Goal: Task Accomplishment & Management: Use online tool/utility

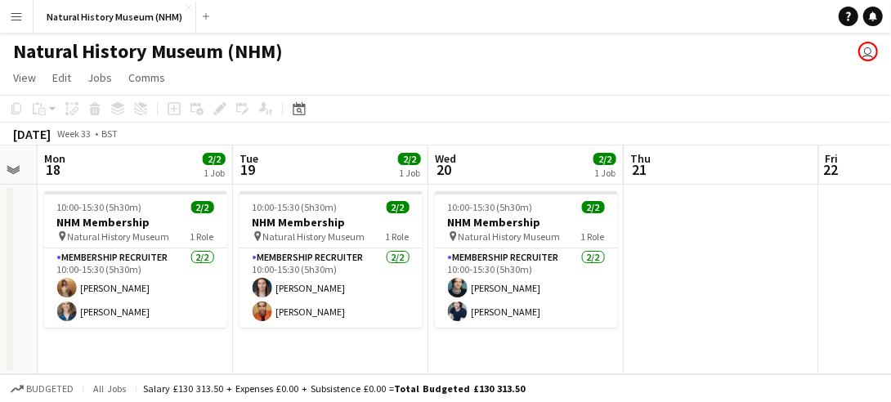
click at [15, 12] on app-icon "Menu" at bounding box center [16, 16] width 13 height 13
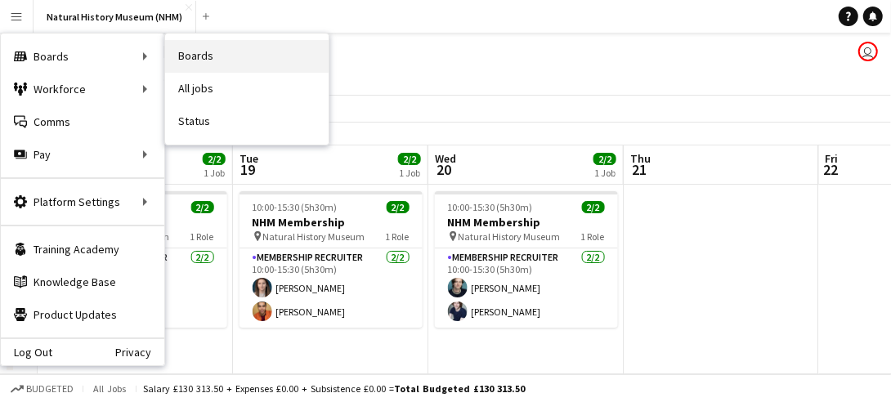
click at [208, 65] on link "Boards" at bounding box center [247, 56] width 164 height 33
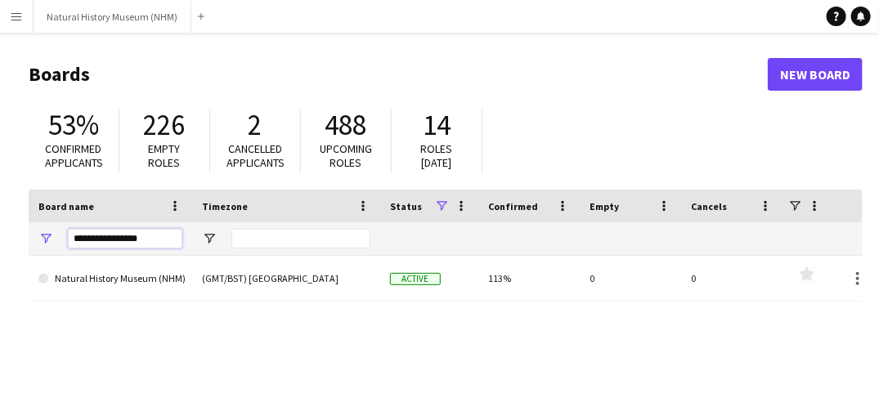
drag, startPoint x: 138, startPoint y: 237, endPoint x: 52, endPoint y: 216, distance: 88.4
click at [52, 216] on div "Board name Timezone Status Confirmed" at bounding box center [455, 223] width 852 height 66
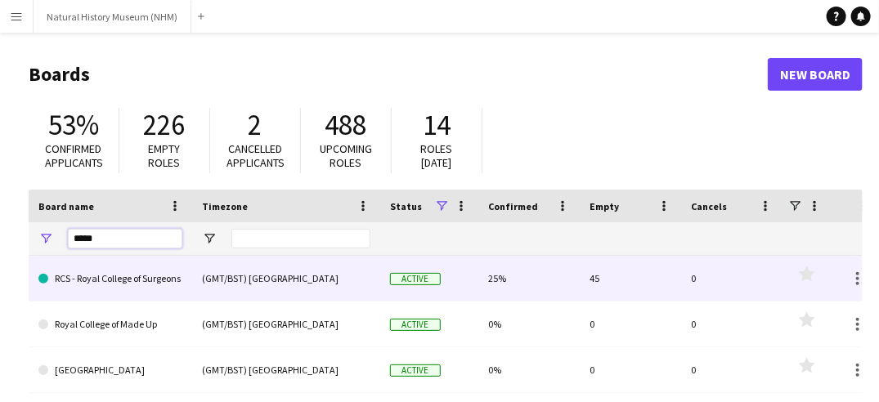
type input "*****"
click at [116, 274] on link "RCS - Royal College of Surgeons" at bounding box center [110, 279] width 144 height 46
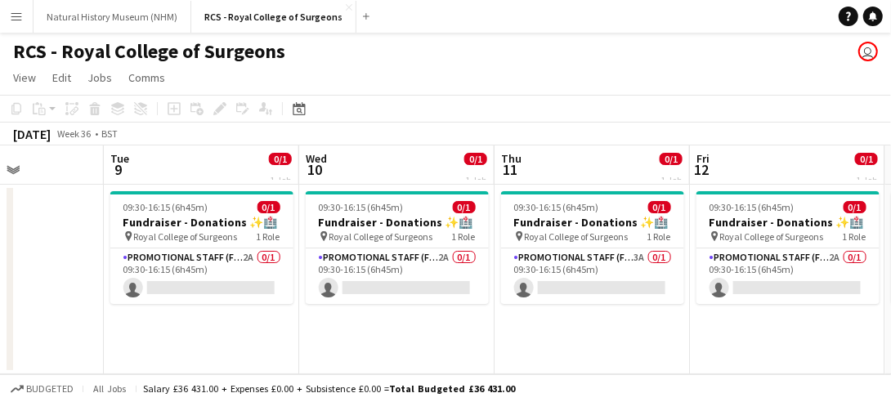
scroll to position [0, 482]
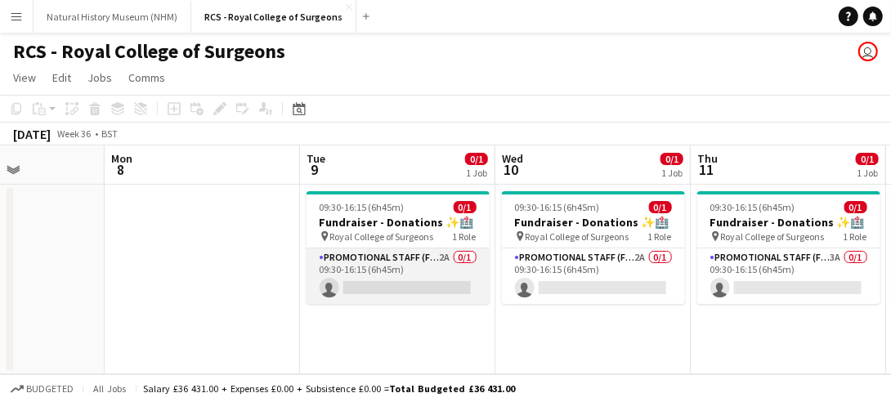
click at [433, 268] on app-card-role "Promotional Staff (Fundraiser) 2A 0/1 09:30-16:15 (6h45m) single-neutral-actions" at bounding box center [398, 277] width 183 height 56
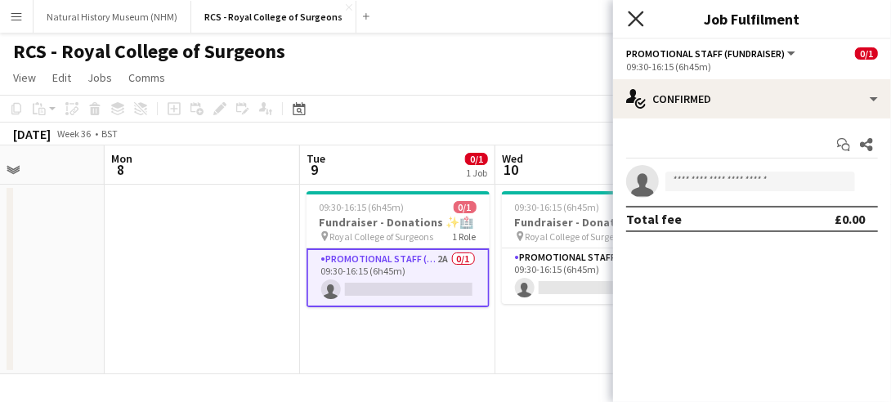
click at [635, 20] on icon at bounding box center [636, 19] width 16 height 16
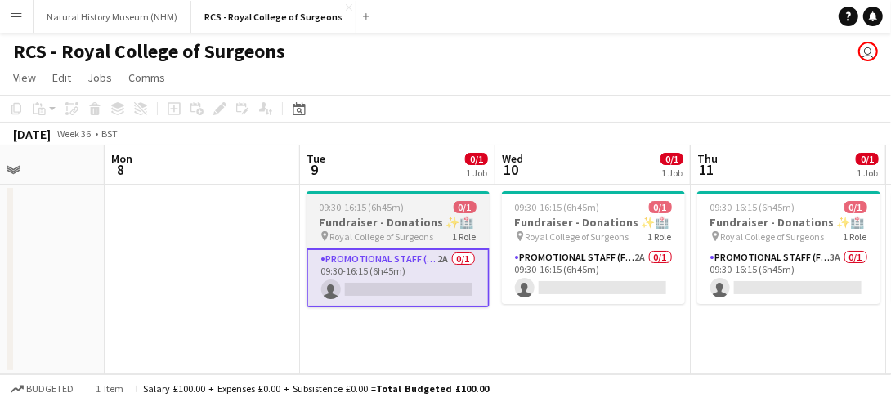
click at [419, 201] on div "09:30-16:15 (6h45m) 0/1" at bounding box center [398, 207] width 183 height 12
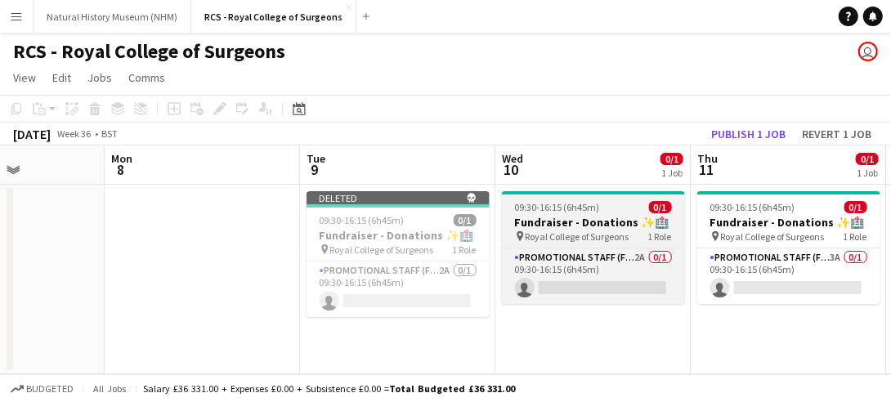
click at [574, 235] on span "Royal College of Surgeons" at bounding box center [578, 237] width 104 height 12
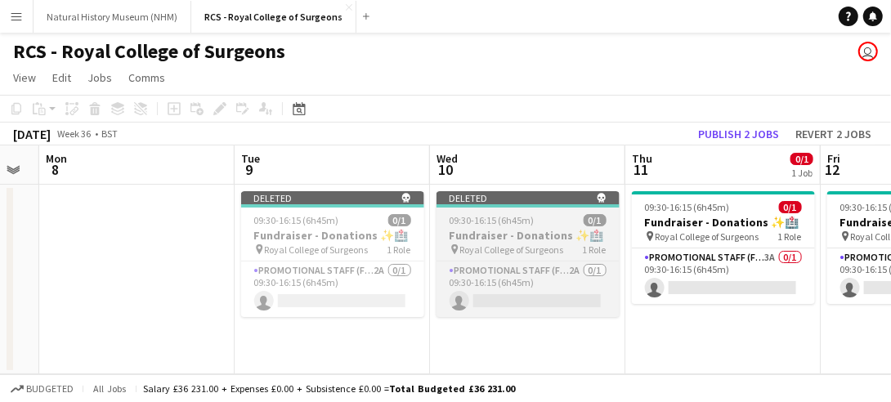
scroll to position [0, 547]
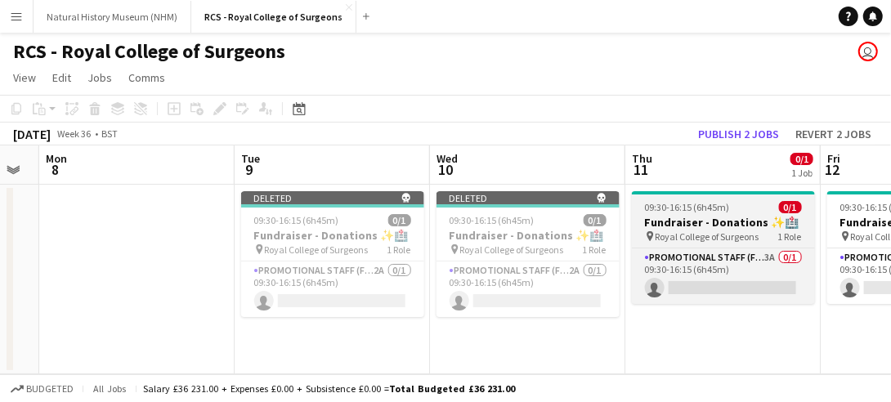
click at [678, 201] on span "09:30-16:15 (6h45m)" at bounding box center [687, 207] width 85 height 12
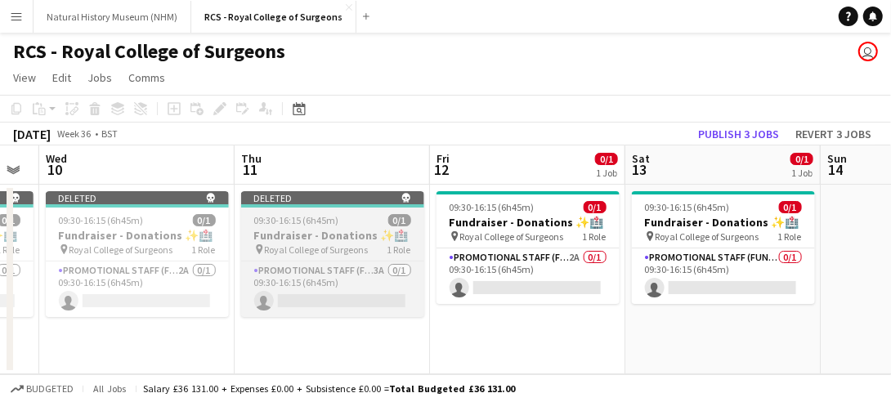
scroll to position [0, 602]
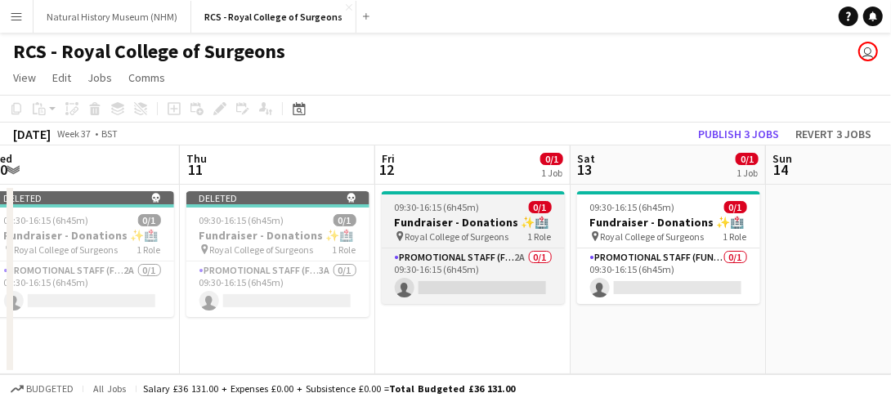
click at [453, 219] on h3 "Fundraiser - Donations ✨🏥" at bounding box center [473, 222] width 183 height 15
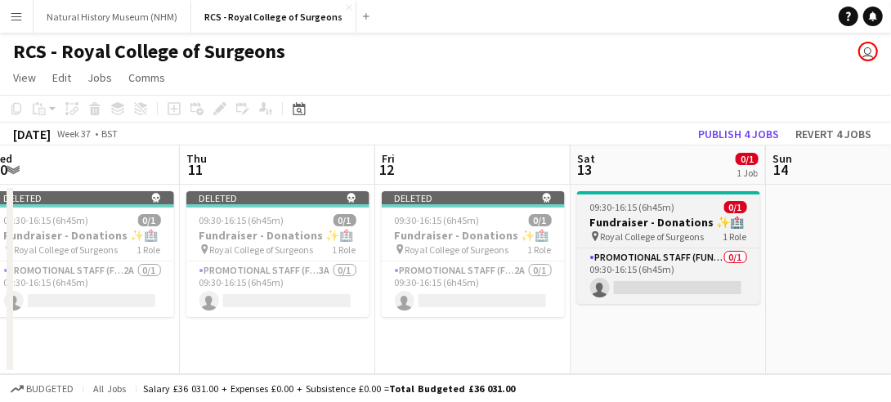
click at [640, 227] on h3 "Fundraiser - Donations ✨🏥" at bounding box center [668, 222] width 183 height 15
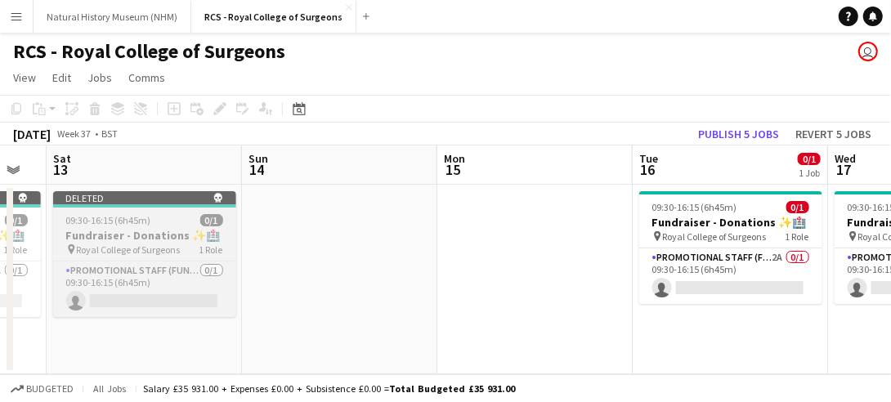
scroll to position [0, 666]
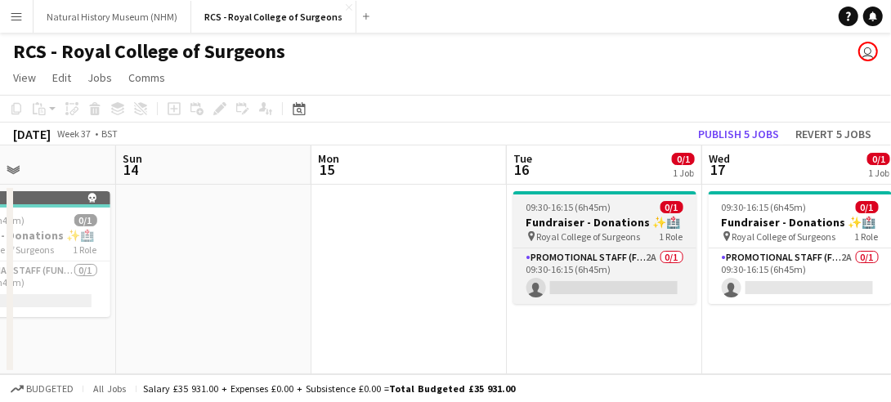
click at [590, 234] on span "Royal College of Surgeons" at bounding box center [589, 237] width 104 height 12
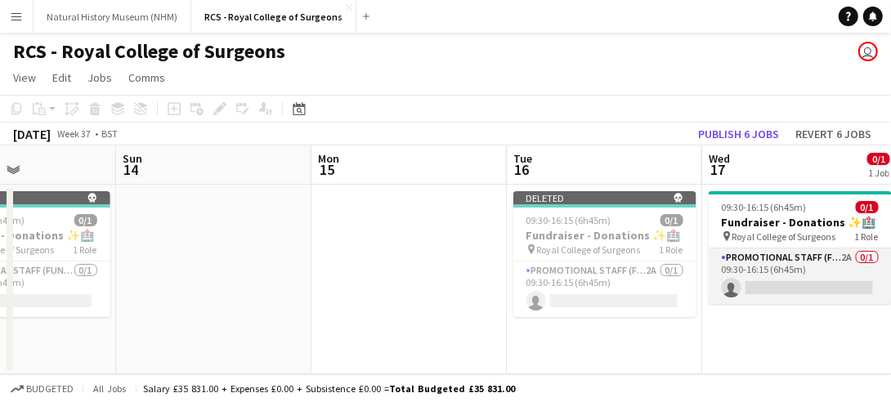
click at [762, 263] on app-card-role "Promotional Staff (Fundraiser) 2A 0/1 09:30-16:15 (6h45m) single-neutral-actions" at bounding box center [800, 277] width 183 height 56
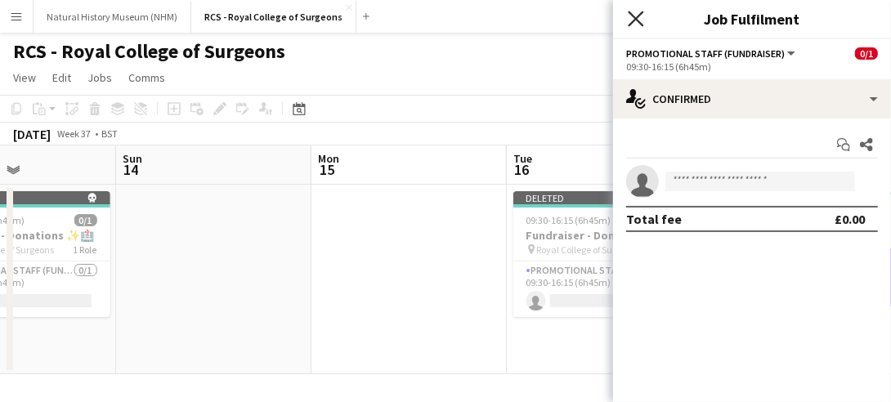
click at [639, 20] on icon "Close pop-in" at bounding box center [636, 19] width 16 height 16
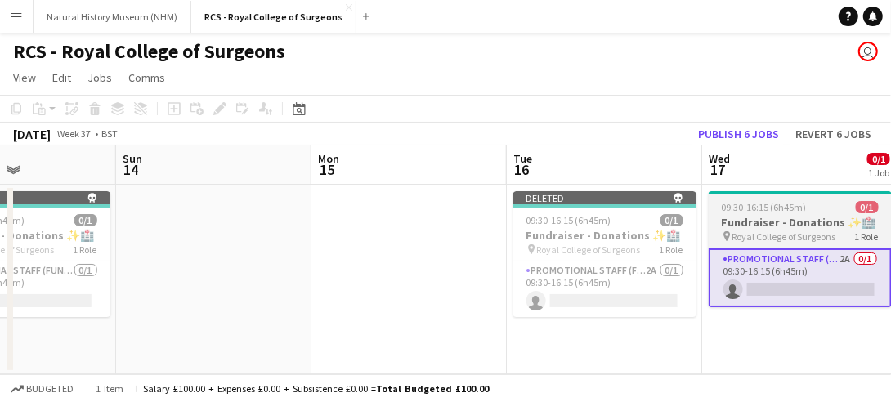
click at [741, 223] on h3 "Fundraiser - Donations ✨🏥" at bounding box center [800, 222] width 183 height 15
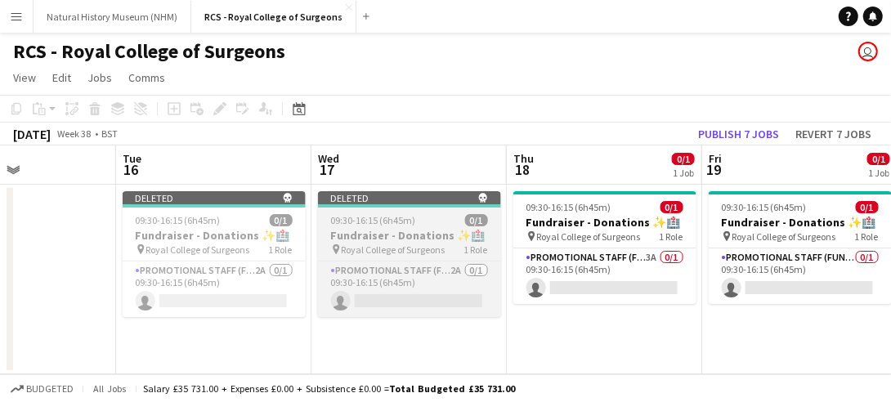
scroll to position [0, 536]
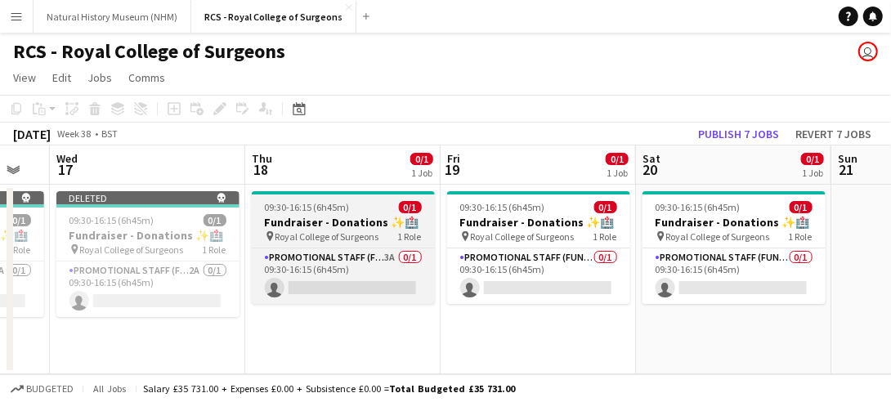
click at [363, 226] on h3 "Fundraiser - Donations ✨🏥" at bounding box center [343, 222] width 183 height 15
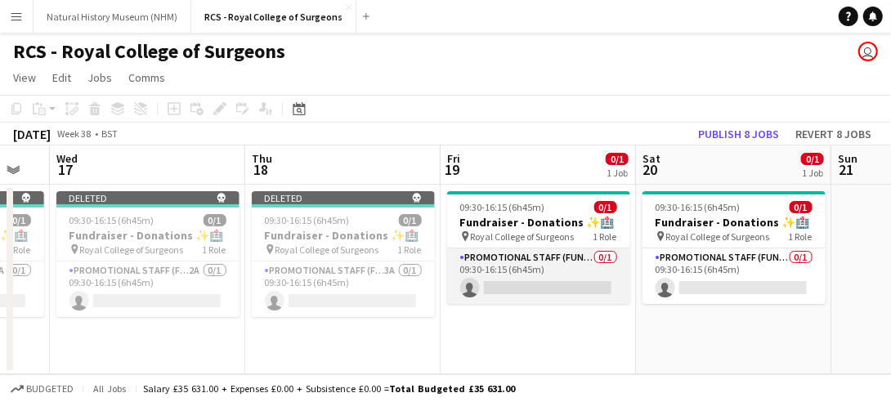
click at [510, 249] on app-card-role "Promotional Staff (Fundraiser) 0/1 09:30-16:15 (6h45m) single-neutral-actions" at bounding box center [538, 277] width 183 height 56
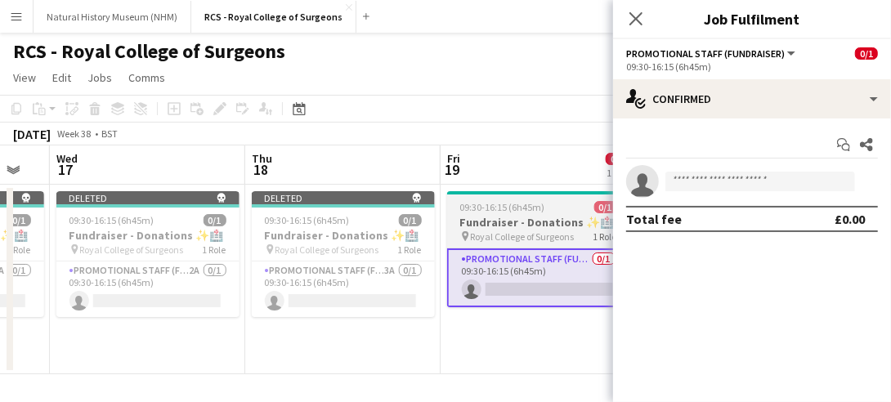
click at [507, 231] on span "Royal College of Surgeons" at bounding box center [523, 237] width 104 height 12
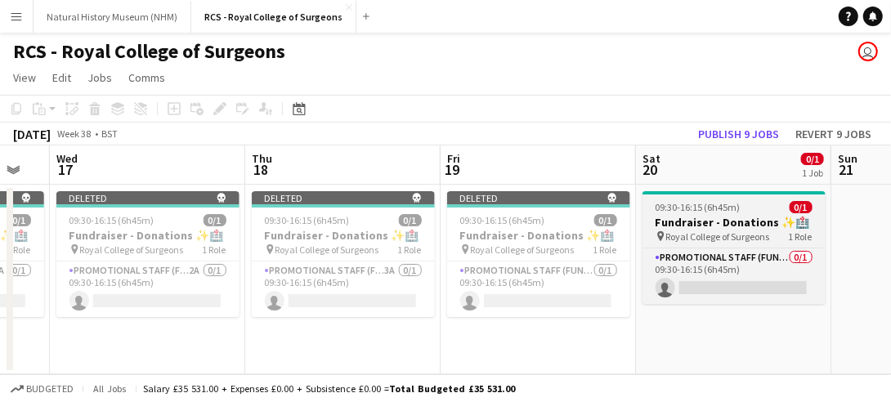
click at [689, 228] on h3 "Fundraiser - Donations ✨🏥" at bounding box center [734, 222] width 183 height 15
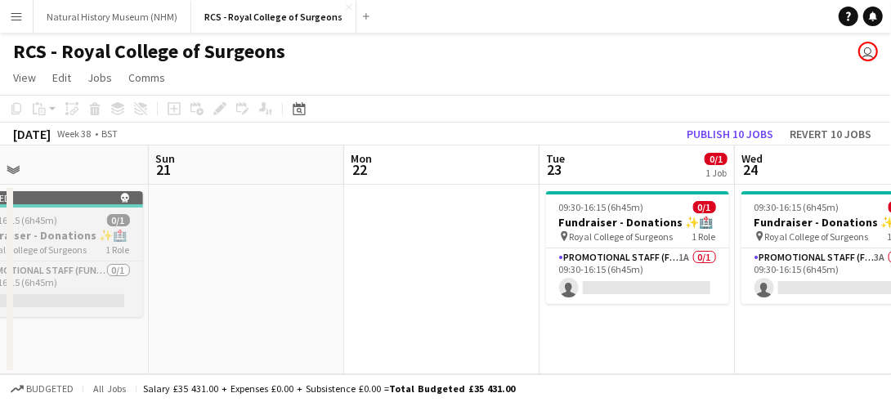
scroll to position [0, 536]
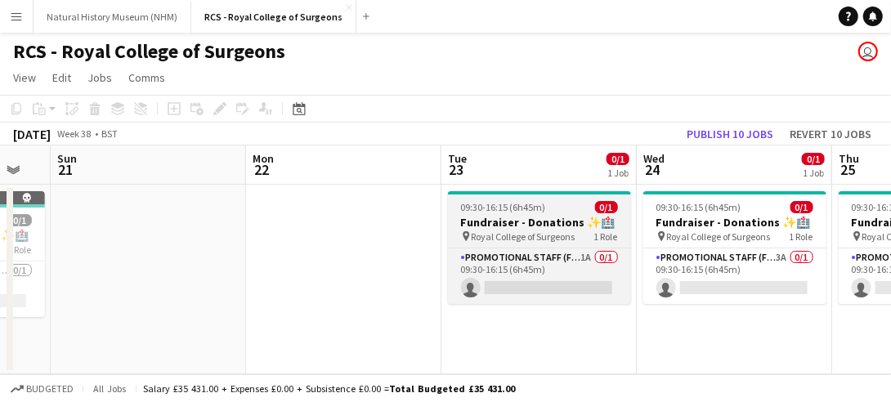
click at [537, 221] on h3 "Fundraiser - Donations ✨🏥" at bounding box center [539, 222] width 183 height 15
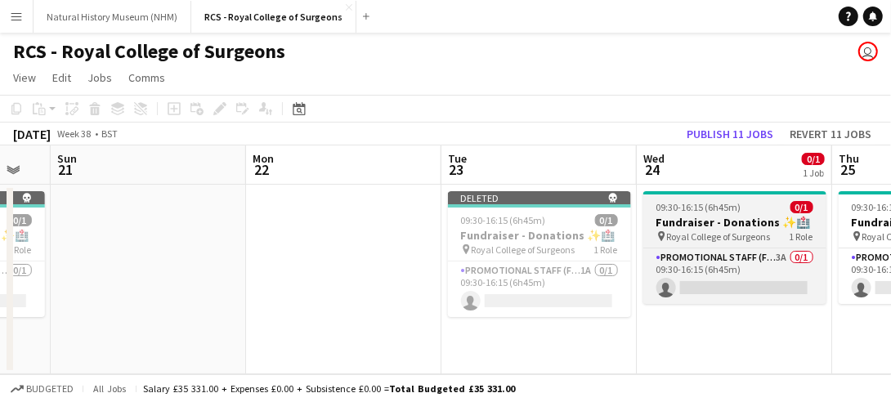
click at [706, 240] on span "Royal College of Surgeons" at bounding box center [719, 237] width 104 height 12
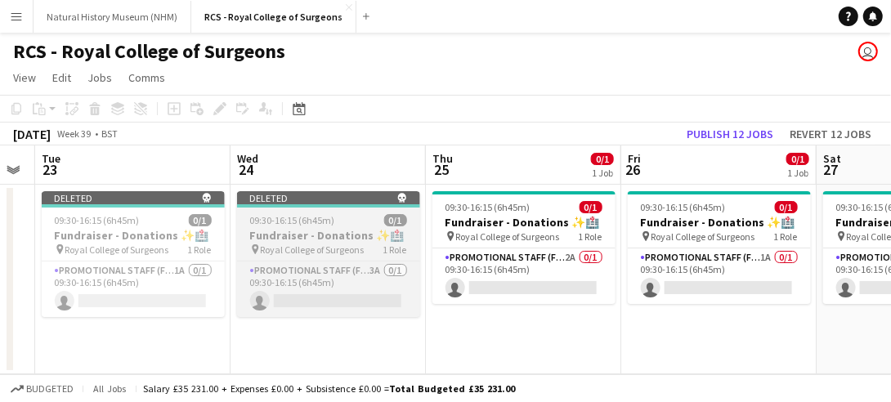
scroll to position [0, 556]
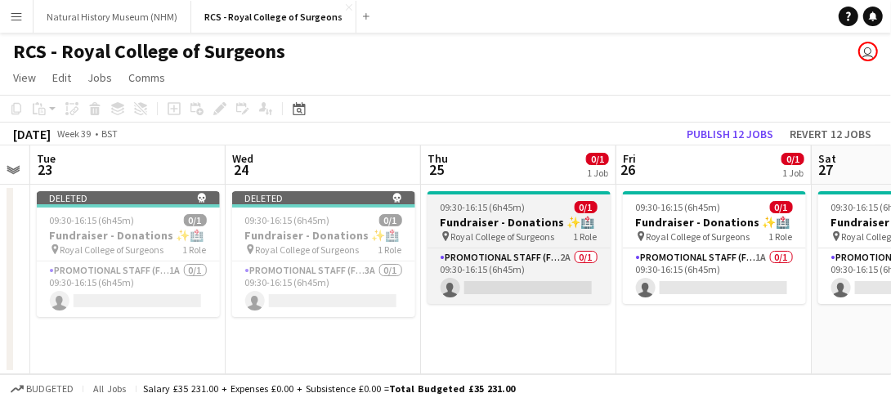
click at [522, 228] on h3 "Fundraiser - Donations ✨🏥" at bounding box center [519, 222] width 183 height 15
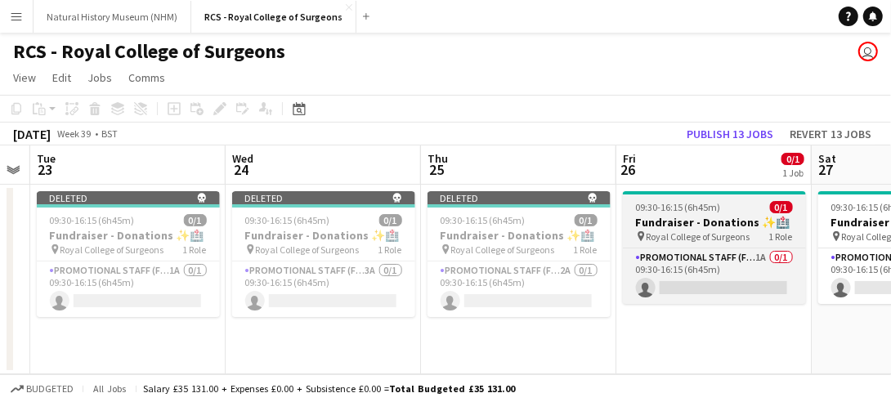
click at [697, 228] on h3 "Fundraiser - Donations ✨🏥" at bounding box center [714, 222] width 183 height 15
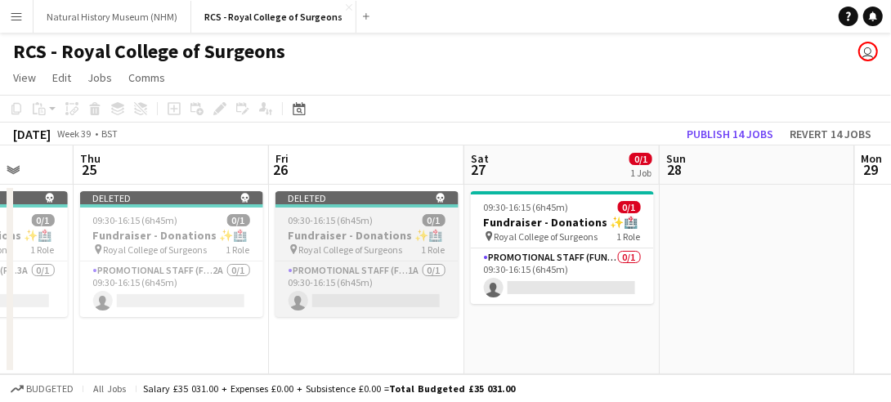
scroll to position [0, 711]
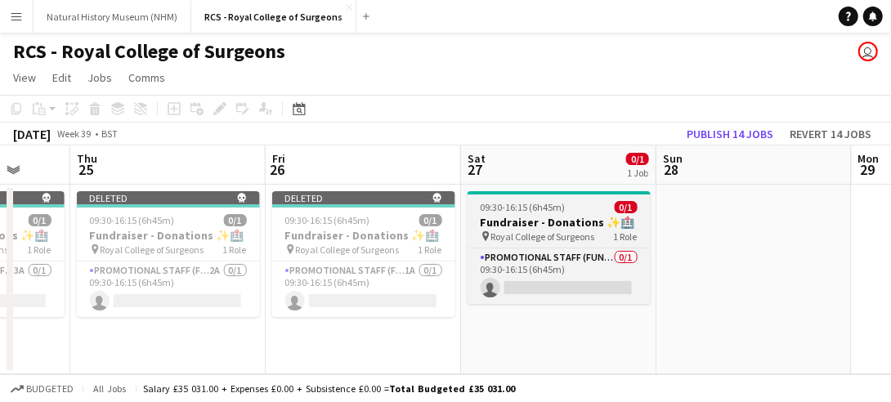
click at [526, 218] on h3 "Fundraiser - Donations ✨🏥" at bounding box center [559, 222] width 183 height 15
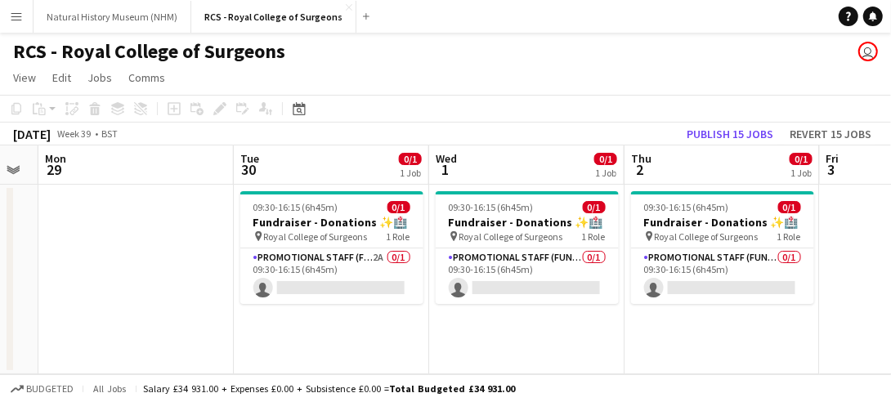
scroll to position [0, 553]
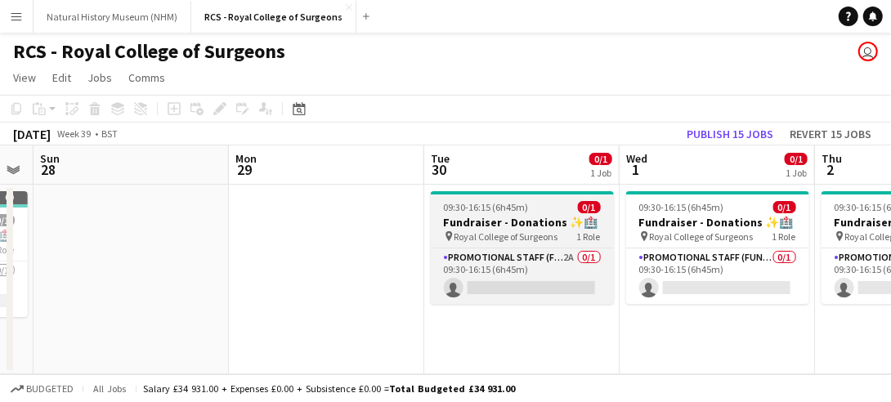
click at [475, 212] on span "09:30-16:15 (6h45m)" at bounding box center [486, 207] width 85 height 12
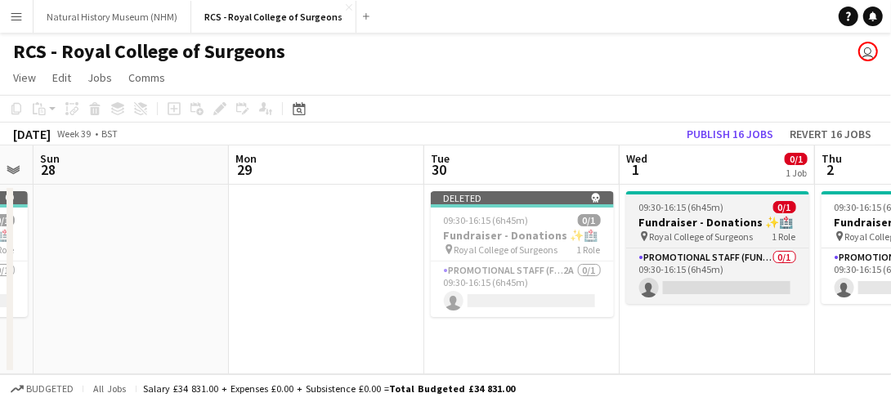
click at [711, 238] on span "Royal College of Surgeons" at bounding box center [702, 237] width 104 height 12
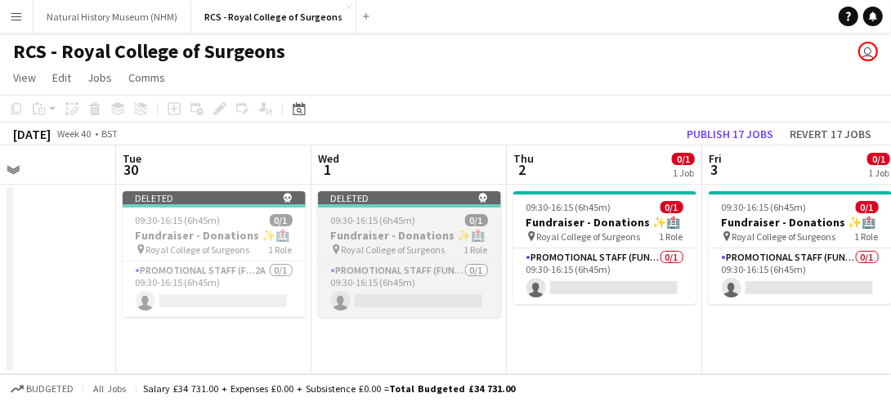
scroll to position [0, 648]
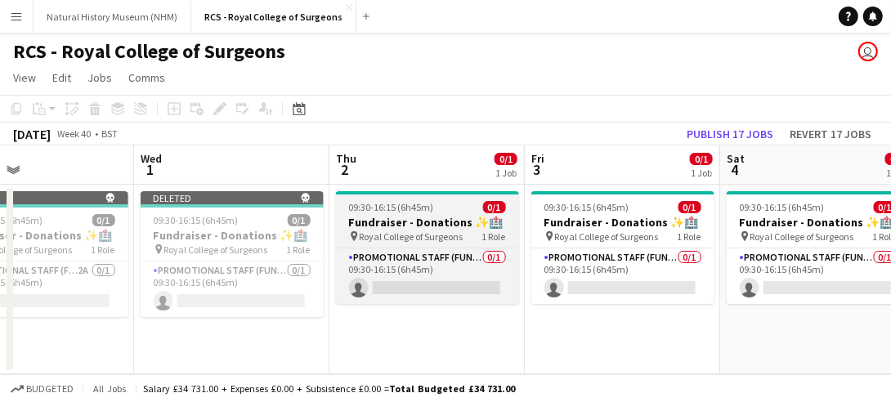
click at [397, 231] on span "Royal College of Surgeons" at bounding box center [412, 237] width 104 height 12
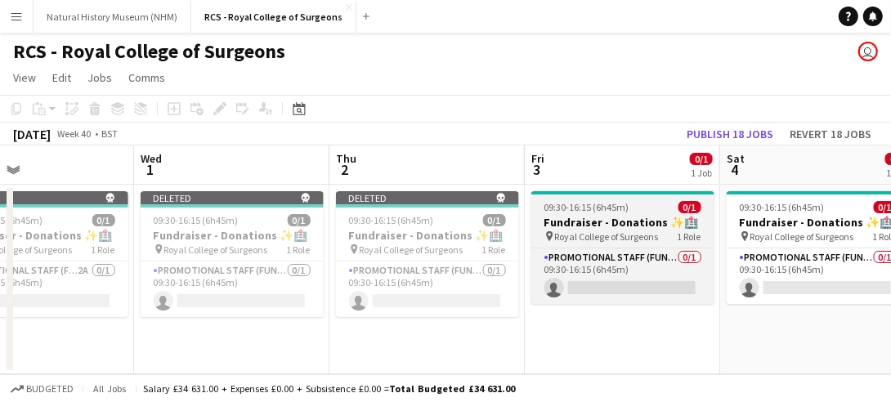
click at [584, 239] on span "Royal College of Surgeons" at bounding box center [607, 237] width 104 height 12
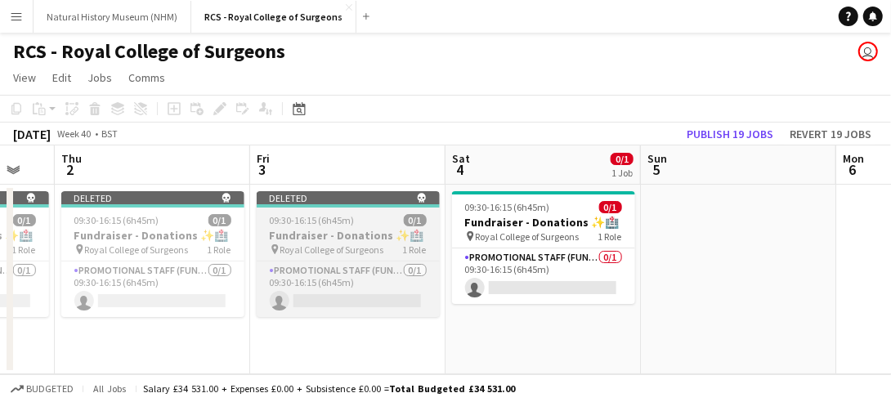
scroll to position [0, 532]
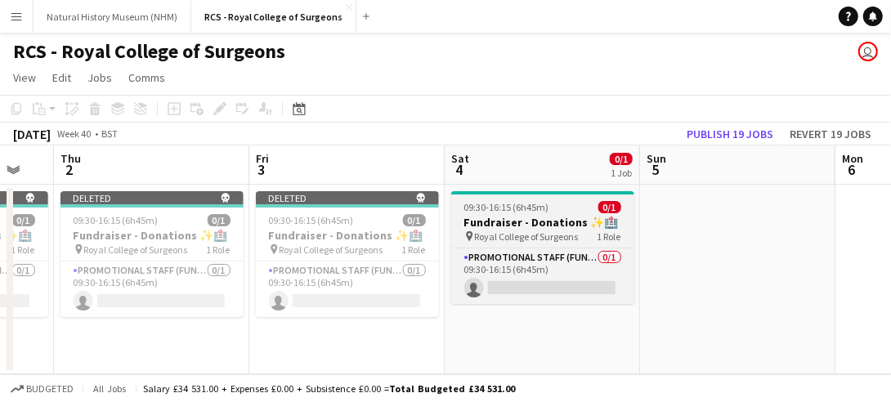
click at [515, 222] on h3 "Fundraiser - Donations ✨🏥" at bounding box center [542, 222] width 183 height 15
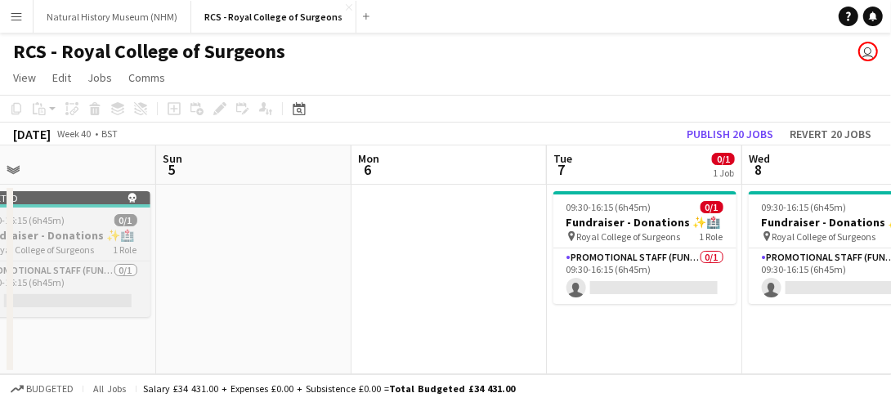
scroll to position [0, 661]
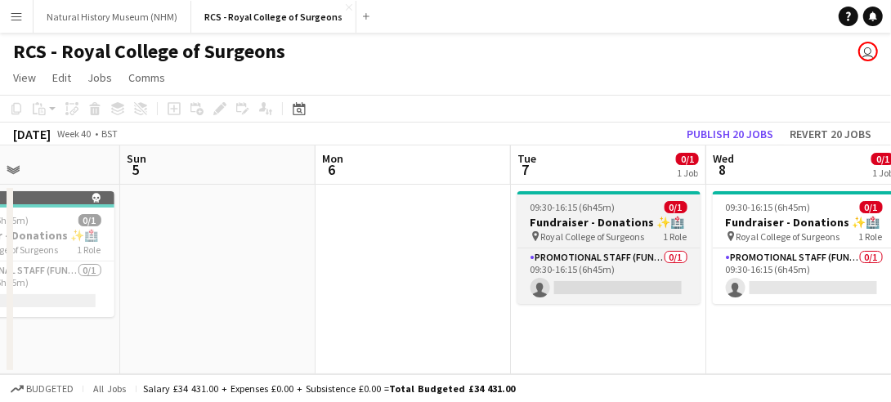
click at [559, 221] on h3 "Fundraiser - Donations ✨🏥" at bounding box center [609, 222] width 183 height 15
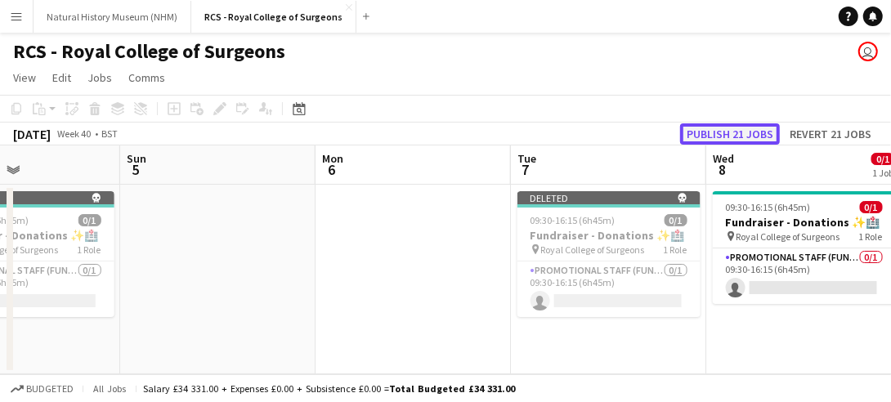
click at [736, 131] on button "Publish 21 jobs" at bounding box center [730, 133] width 100 height 21
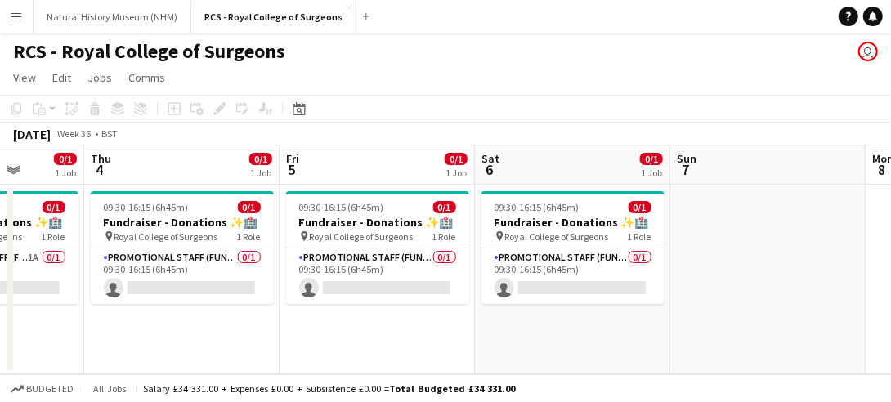
scroll to position [0, 451]
